Goal: Information Seeking & Learning: Check status

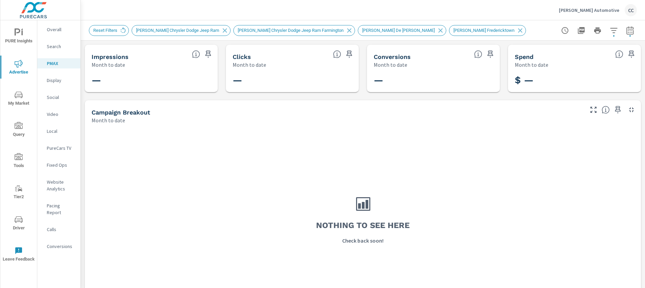
scroll to position [947, 0]
click at [602, 13] on p "[PERSON_NAME] Automotive" at bounding box center [589, 10] width 60 height 6
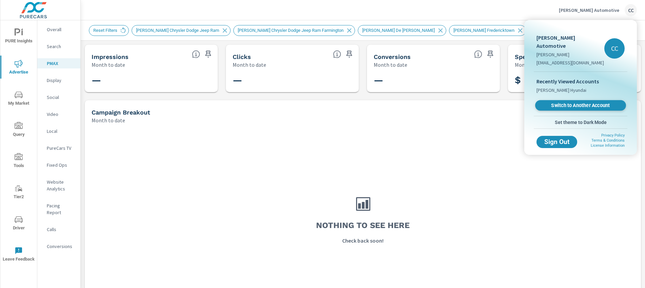
click at [581, 102] on span "Switch to Another Account" at bounding box center [580, 105] width 83 height 6
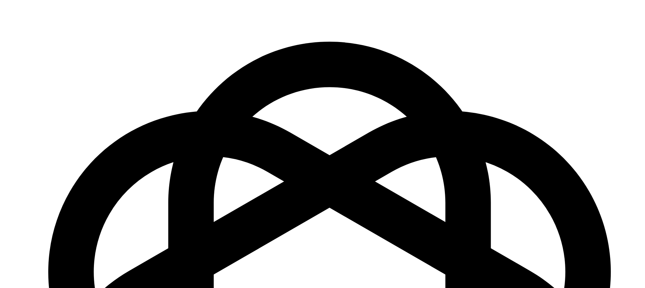
scroll to position [1008, 0]
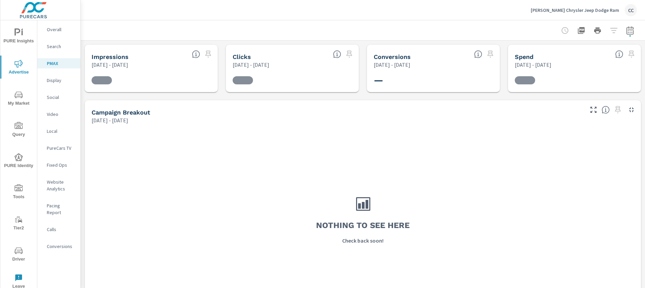
click at [62, 190] on p "Website Analytics" at bounding box center [61, 186] width 28 height 14
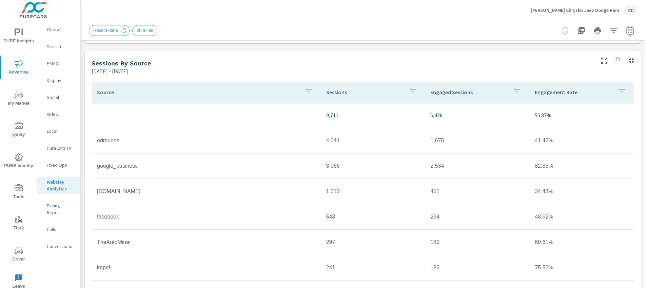
scroll to position [0, 0]
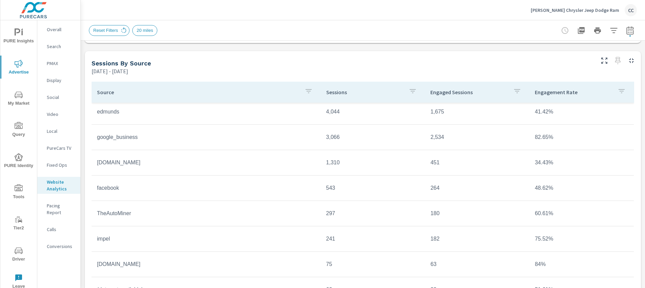
scroll to position [63, 0]
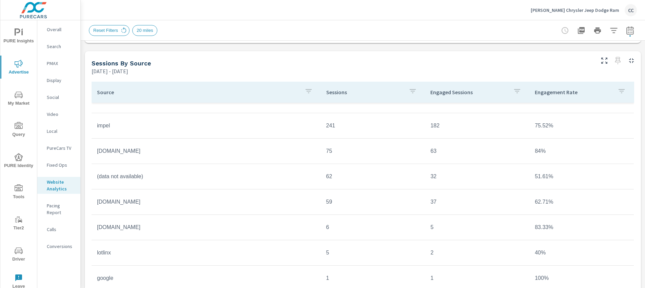
scroll to position [96, 0]
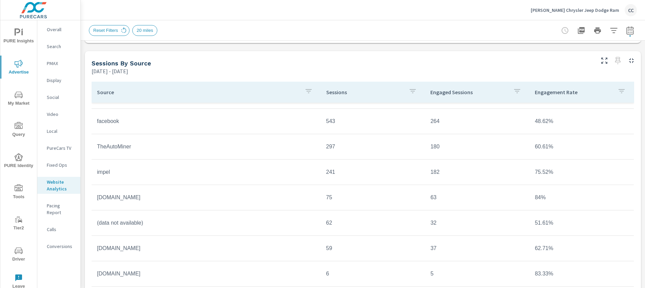
click at [344, 95] on p "Sessions" at bounding box center [364, 92] width 77 height 7
click at [343, 95] on p "Sessions" at bounding box center [360, 92] width 69 height 7
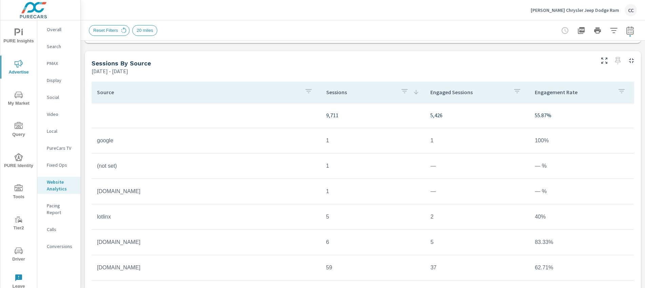
click at [331, 93] on p "Sessions" at bounding box center [360, 92] width 69 height 7
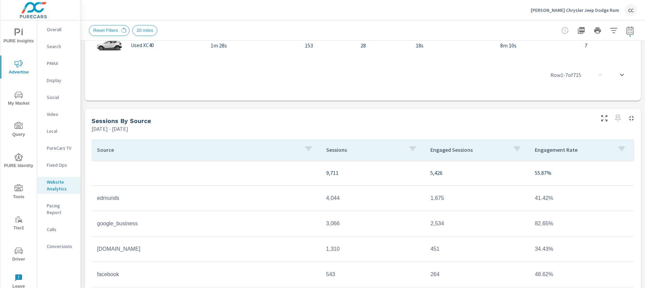
scroll to position [491, 0]
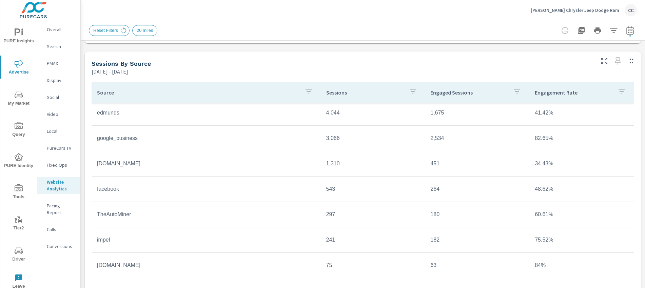
scroll to position [27, 0]
click at [20, 36] on icon "nav menu" at bounding box center [19, 32] width 8 height 8
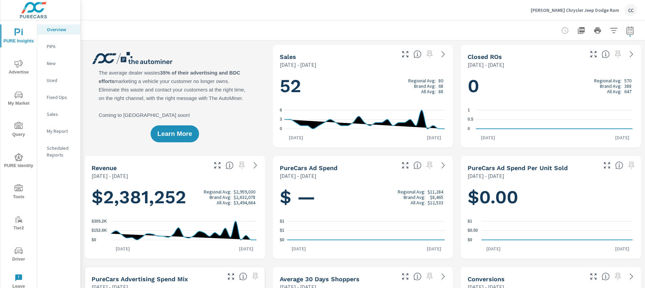
scroll to position [0, 0]
